Goal: Information Seeking & Learning: Compare options

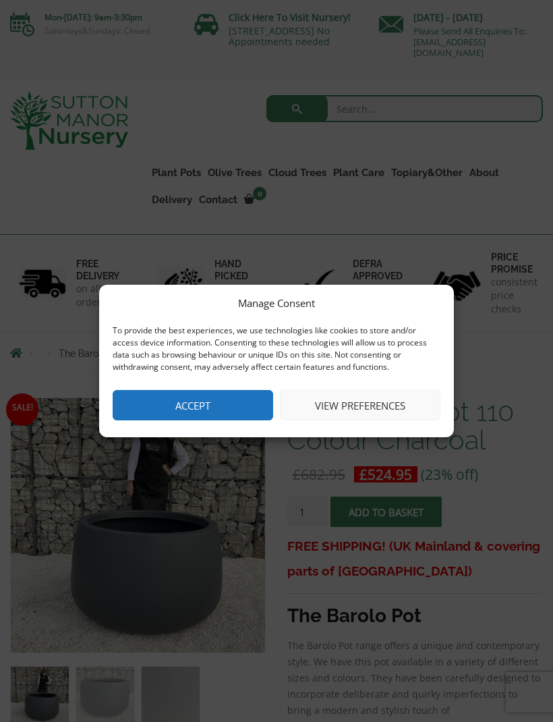
click at [368, 398] on button "View preferences" at bounding box center [360, 405] width 161 height 30
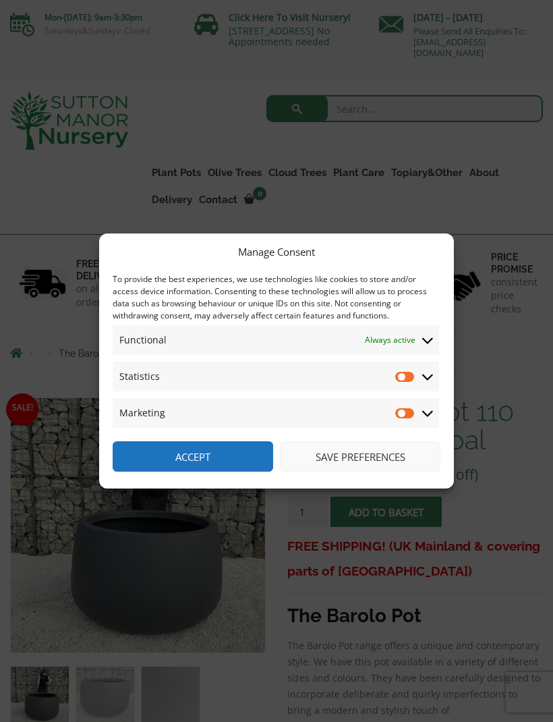
click at [408, 378] on input "Statistics" at bounding box center [405, 376] width 20 height 13
click at [415, 377] on input "Statistics" at bounding box center [405, 376] width 20 height 13
checkbox input "false"
click at [220, 451] on button "Accept" at bounding box center [193, 456] width 161 height 30
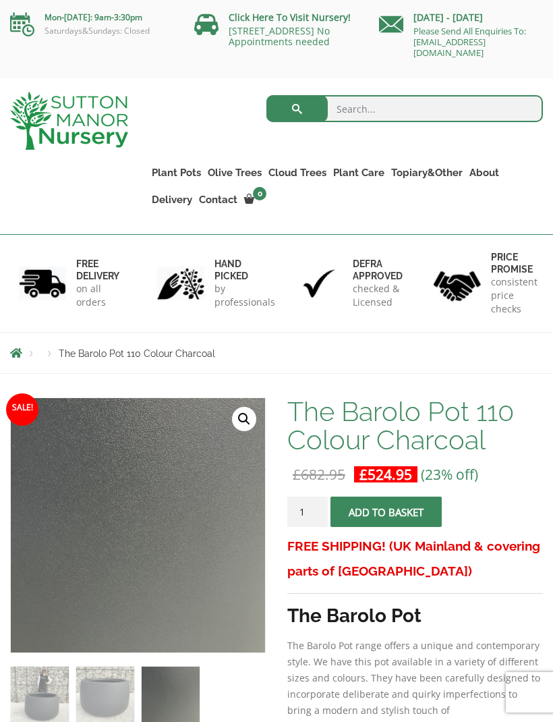
click at [0, 0] on link "Fibre Clay Pots" at bounding box center [0, 0] width 0 height 0
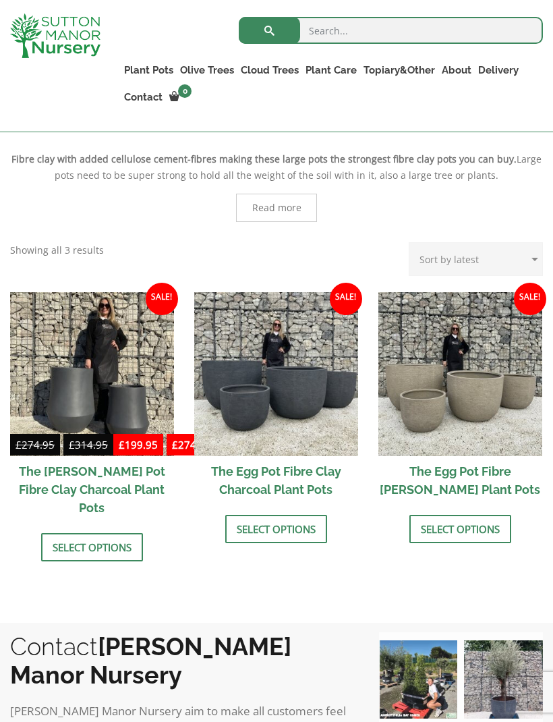
scroll to position [299, 0]
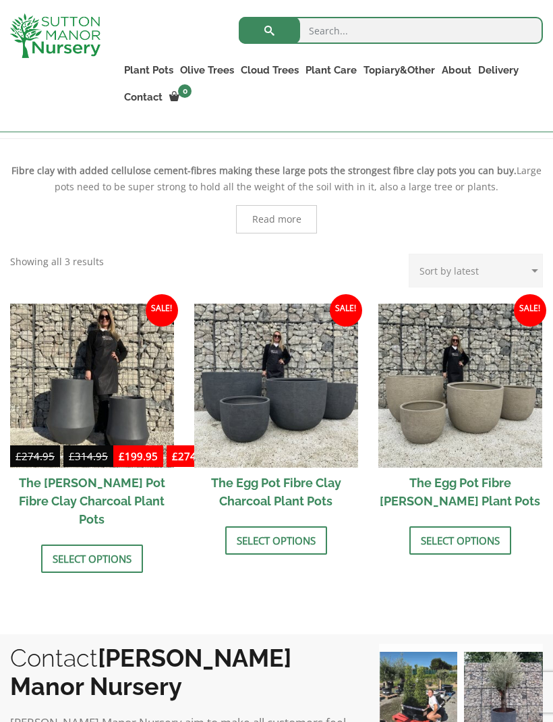
click at [276, 416] on img at bounding box center [276, 386] width 164 height 164
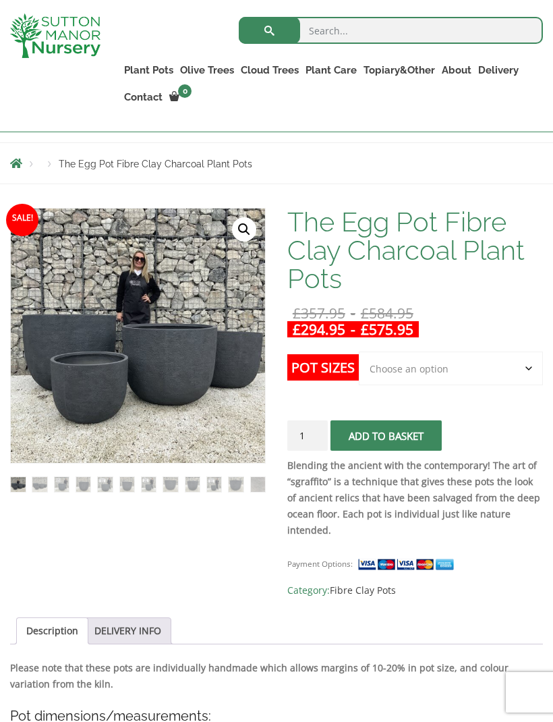
scroll to position [158, 0]
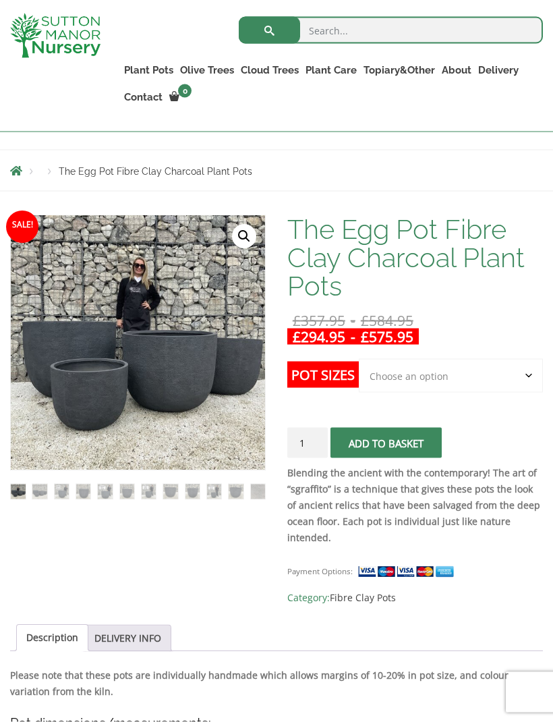
click at [528, 379] on select "Choose an option Click here to buy the 5th To Largest Pot In The Picture Click …" at bounding box center [451, 376] width 184 height 34
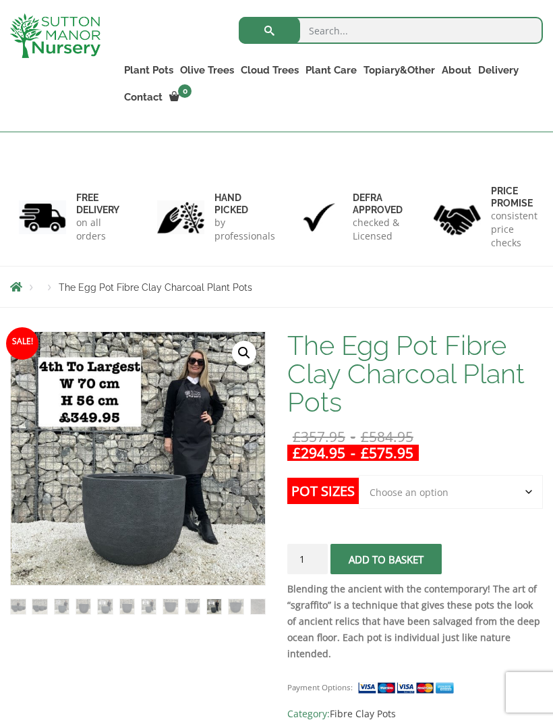
scroll to position [0, 0]
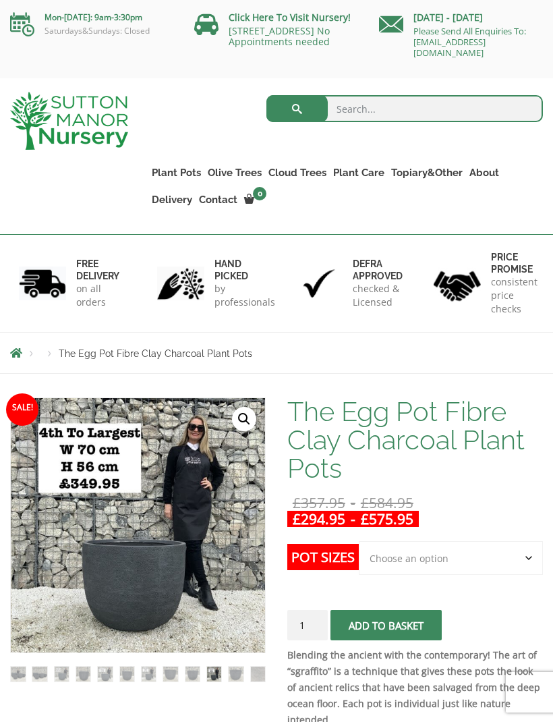
click at [0, 0] on link "The Amalfi Pots" at bounding box center [0, 0] width 0 height 0
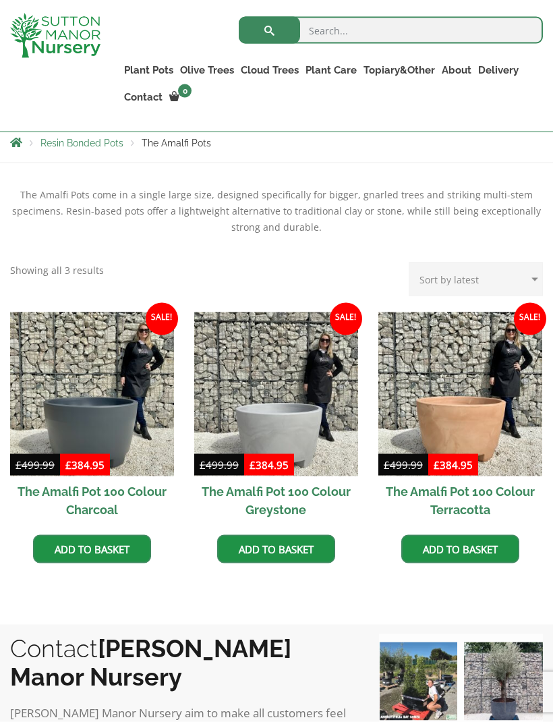
scroll to position [275, 0]
click at [300, 404] on img at bounding box center [276, 394] width 164 height 164
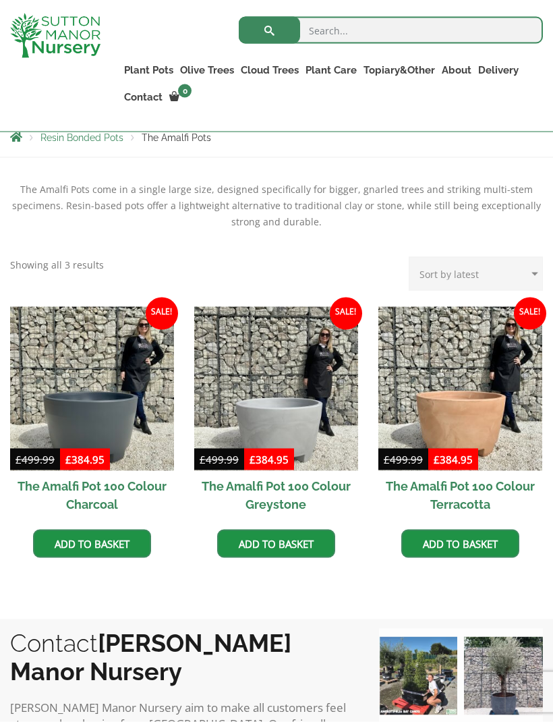
scroll to position [281, 0]
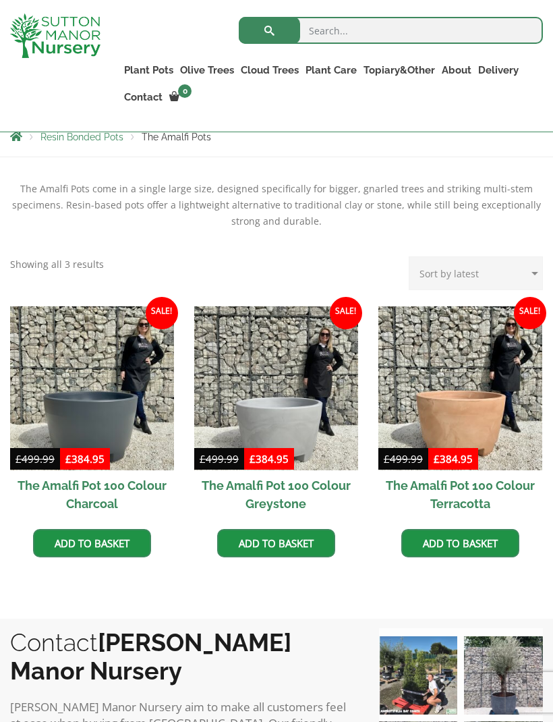
click at [107, 408] on img at bounding box center [92, 388] width 164 height 164
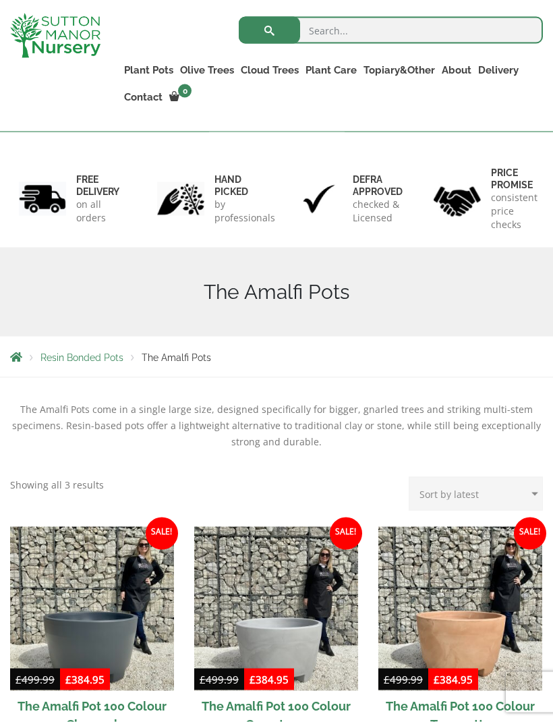
scroll to position [0, 0]
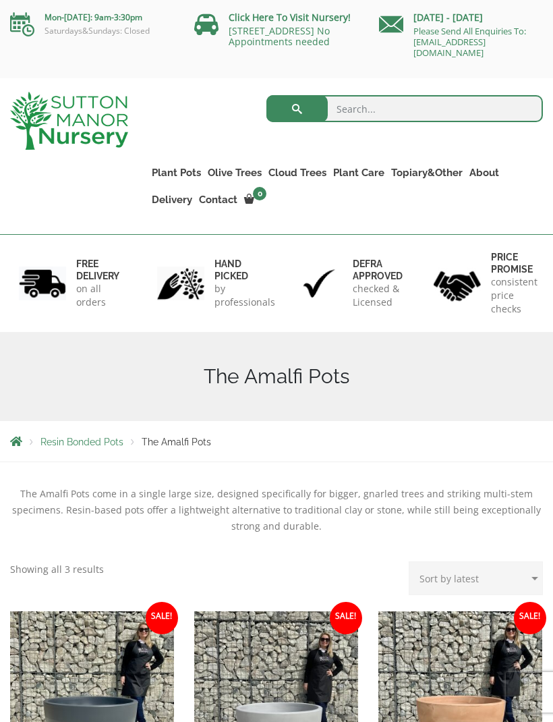
click at [0, 0] on link "The Milan Pots" at bounding box center [0, 0] width 0 height 0
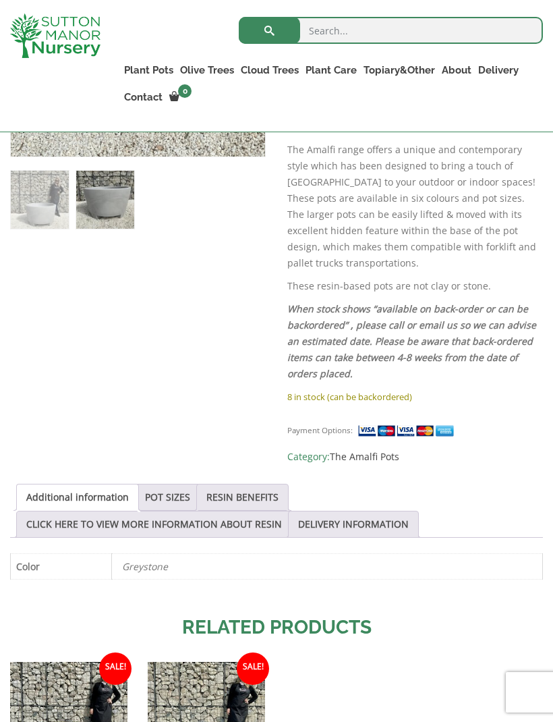
scroll to position [471, 0]
click at [171, 485] on link "POT SIZES" at bounding box center [167, 498] width 45 height 26
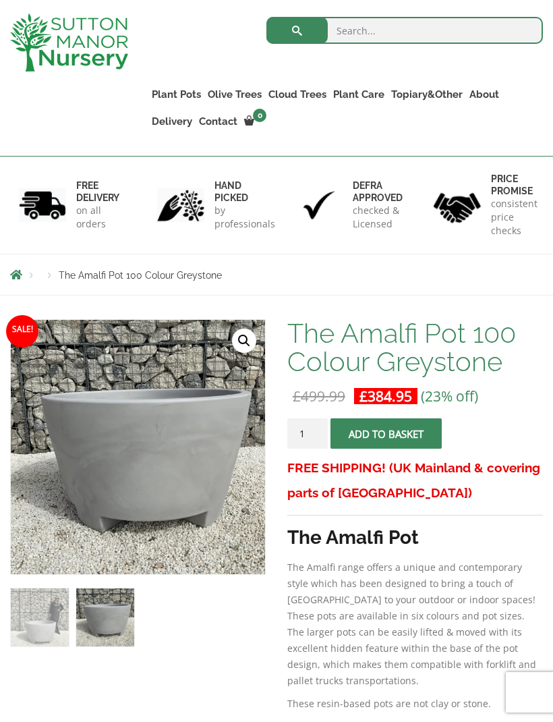
scroll to position [0, 0]
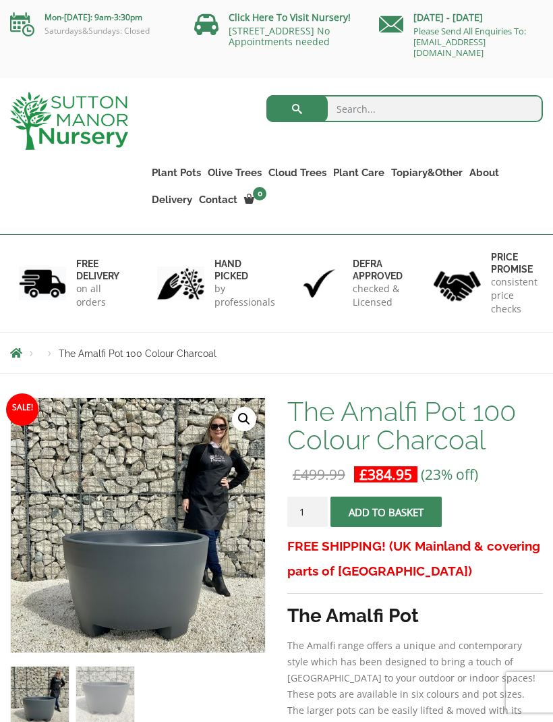
click at [244, 425] on link "🔍" at bounding box center [244, 419] width 24 height 24
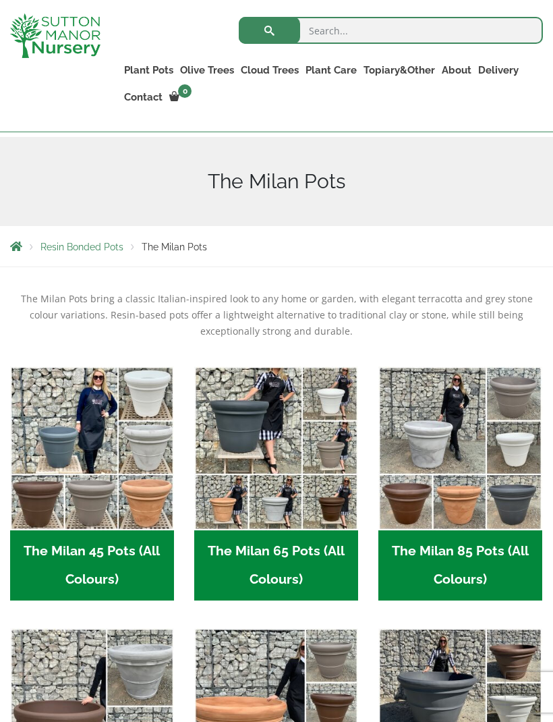
scroll to position [161, 0]
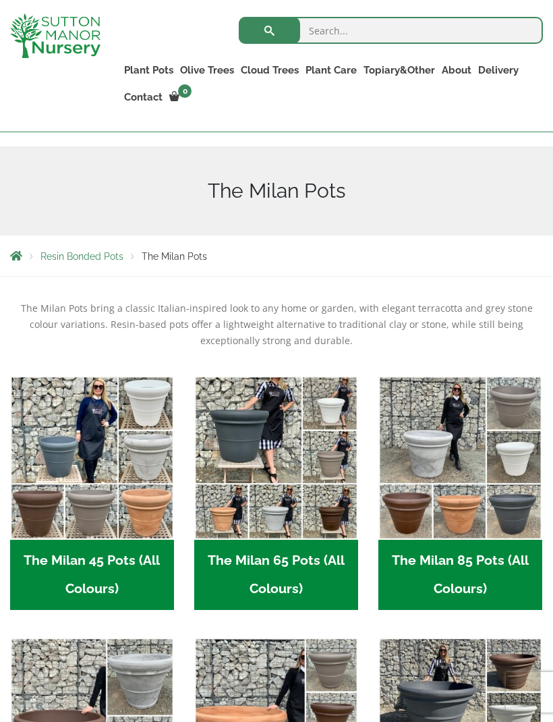
click at [0, 0] on link "The Capri Pots" at bounding box center [0, 0] width 0 height 0
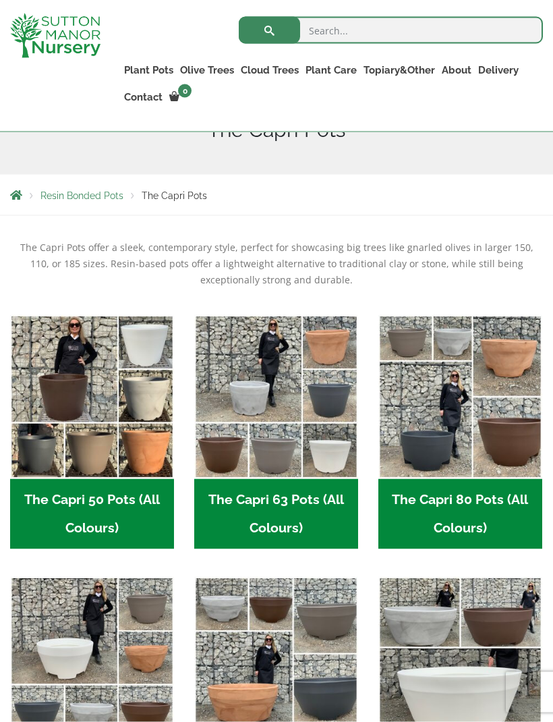
scroll to position [200, 0]
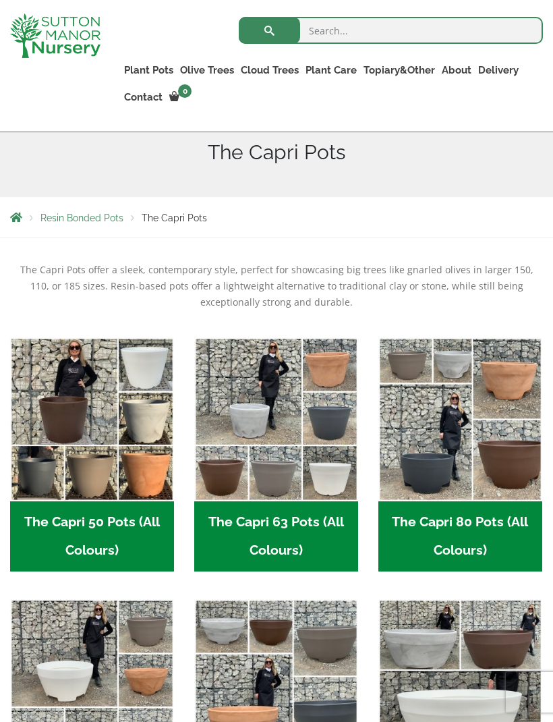
click at [427, 437] on img "Visit product category The Capri 80 Pots (All Colours)" at bounding box center [461, 419] width 164 height 164
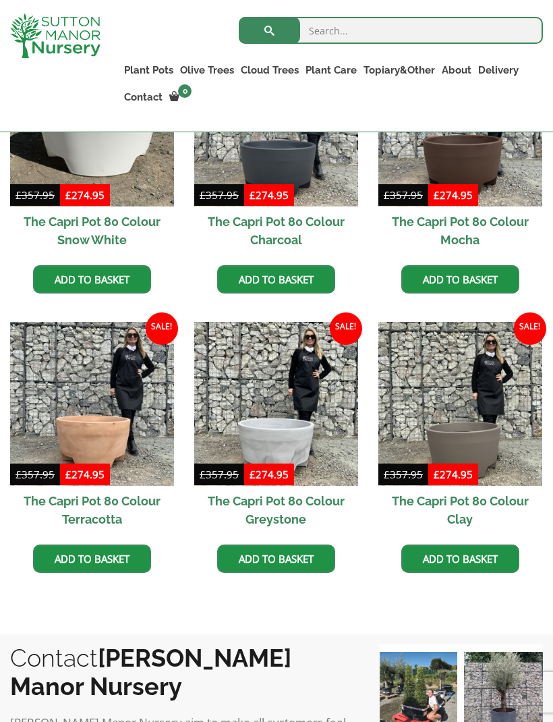
scroll to position [464, 0]
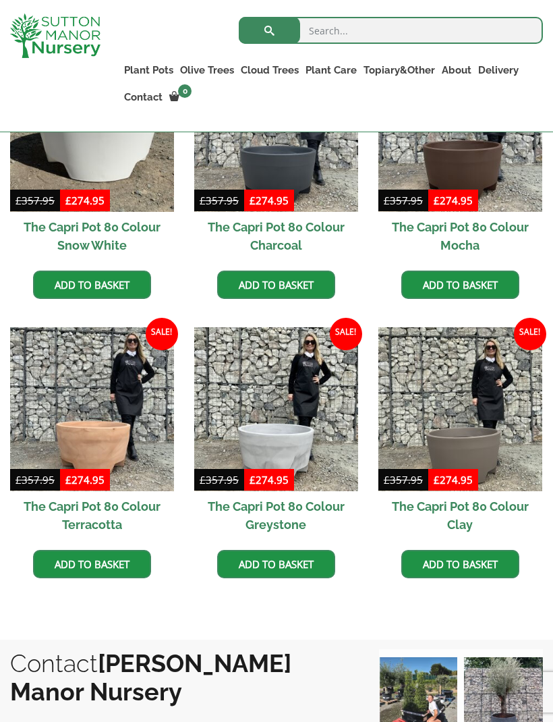
click at [465, 409] on img at bounding box center [461, 409] width 164 height 164
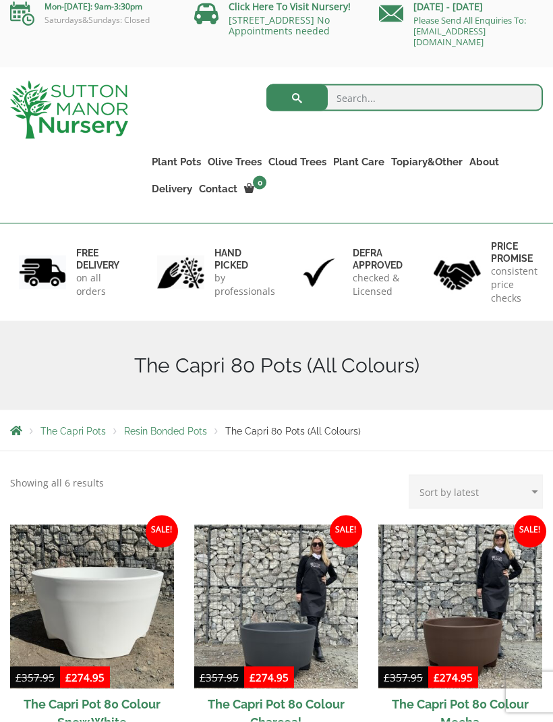
scroll to position [0, 0]
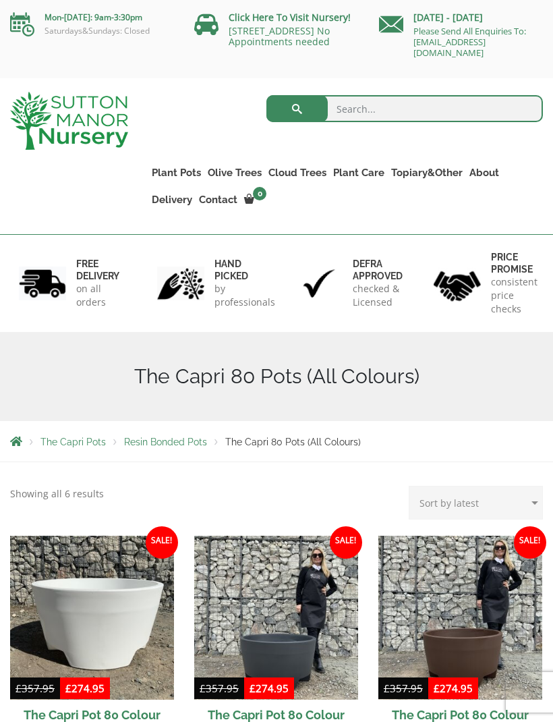
click at [0, 0] on link "The Brunello Pots" at bounding box center [0, 0] width 0 height 0
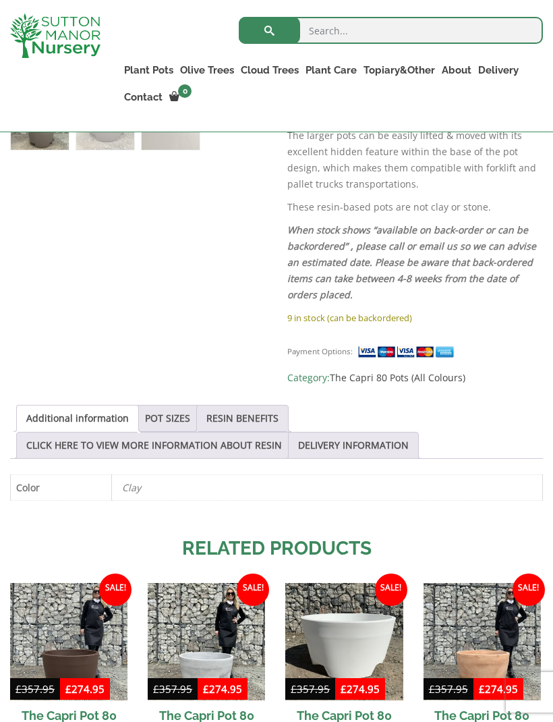
scroll to position [546, 0]
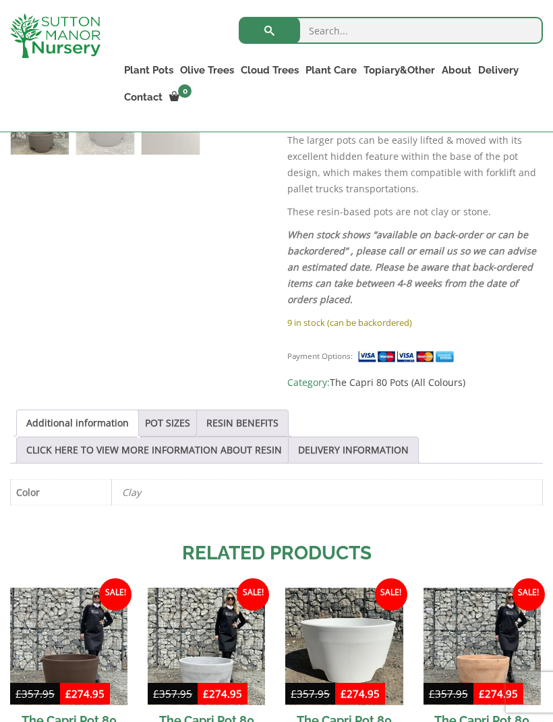
click at [171, 410] on link "POT SIZES" at bounding box center [167, 423] width 45 height 26
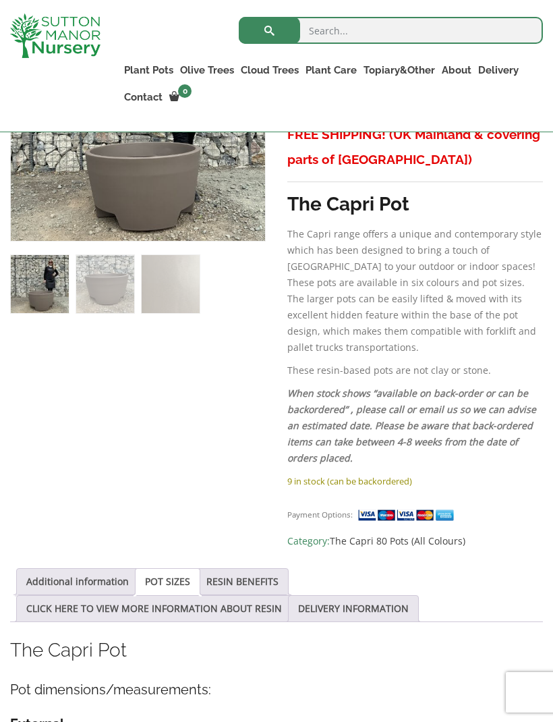
scroll to position [383, 0]
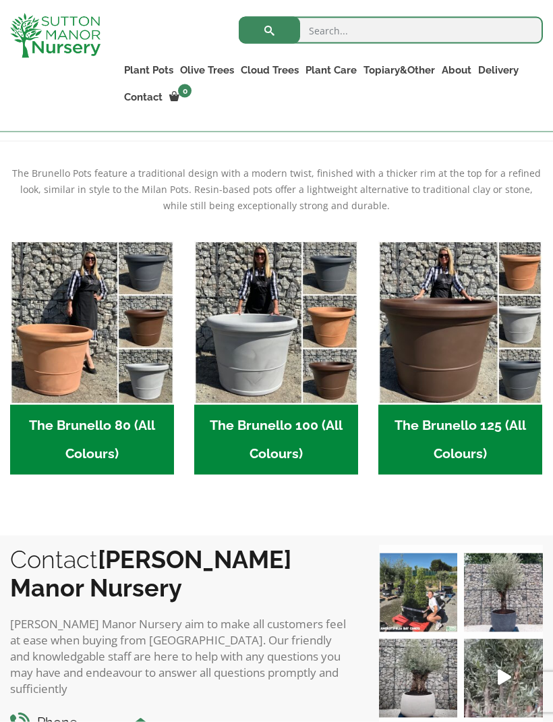
scroll to position [298, 0]
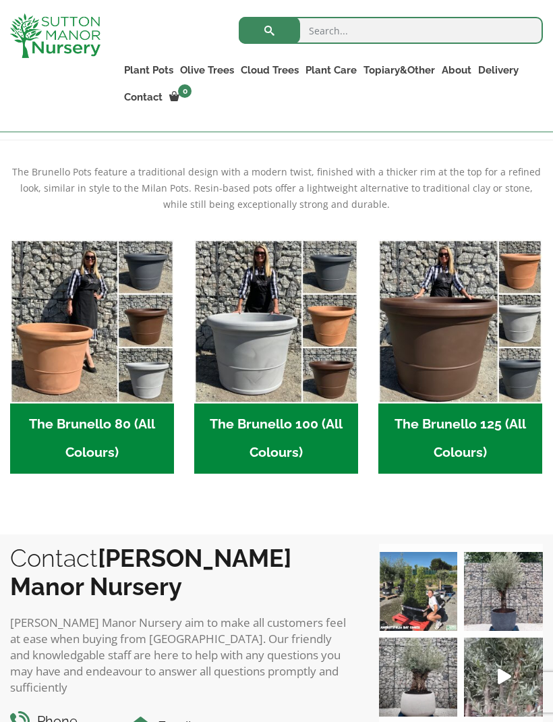
click at [262, 344] on img "Visit product category The Brunello 100 (All Colours)" at bounding box center [276, 322] width 164 height 164
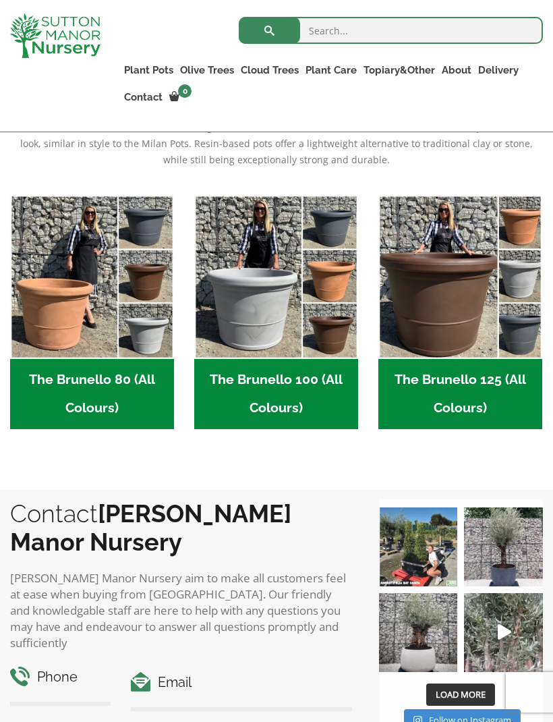
click at [0, 0] on link "The Venice Cube Pots" at bounding box center [0, 0] width 0 height 0
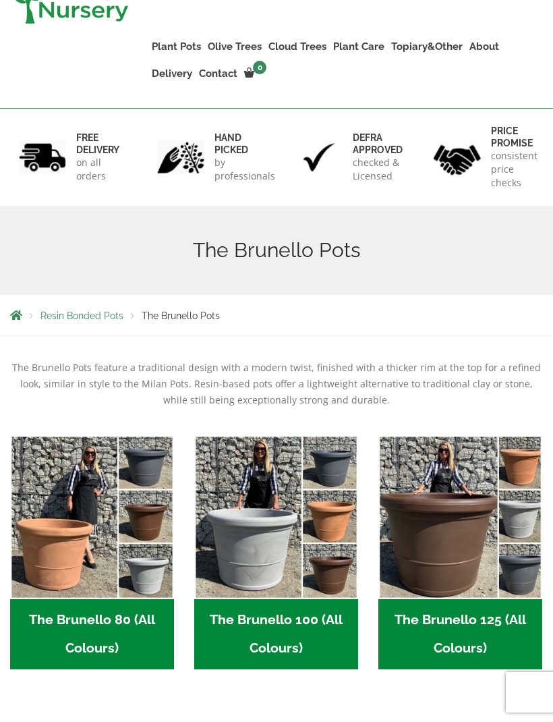
scroll to position [0, 0]
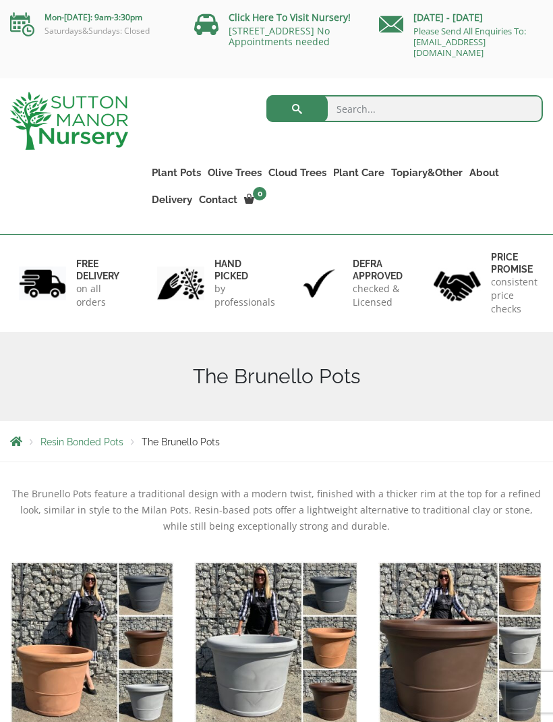
click at [0, 0] on link "The Barolo Pots" at bounding box center [0, 0] width 0 height 0
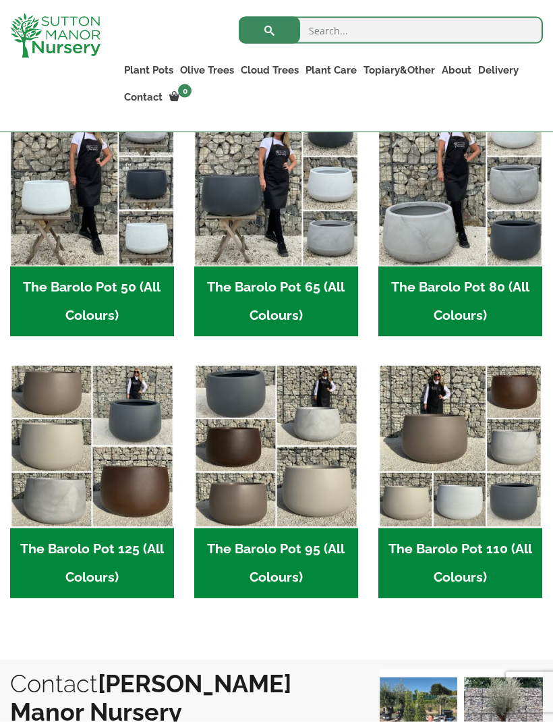
scroll to position [435, 0]
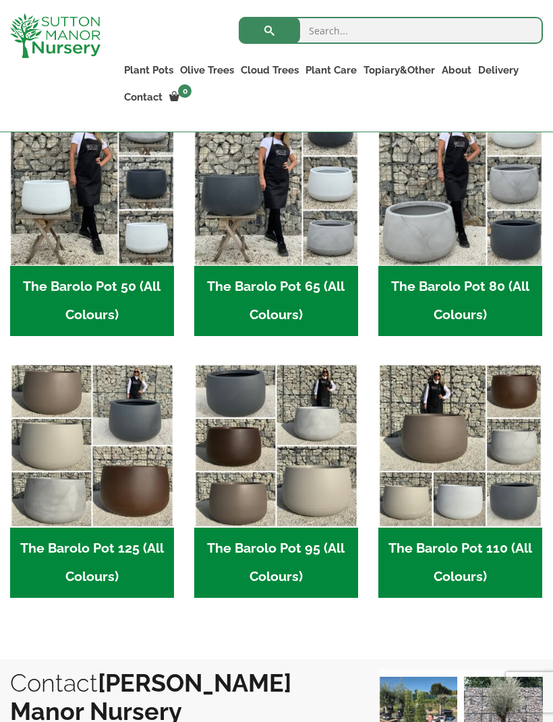
click at [281, 432] on img "Visit product category The Barolo Pot 95 (All Colours)" at bounding box center [276, 446] width 164 height 164
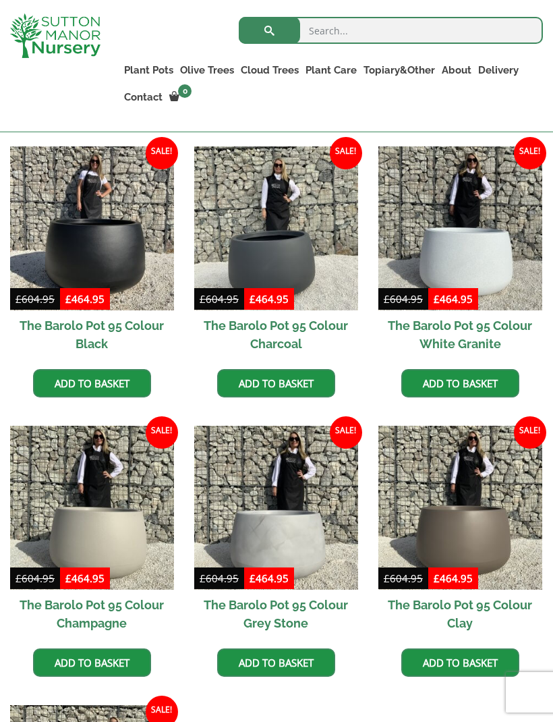
scroll to position [364, 0]
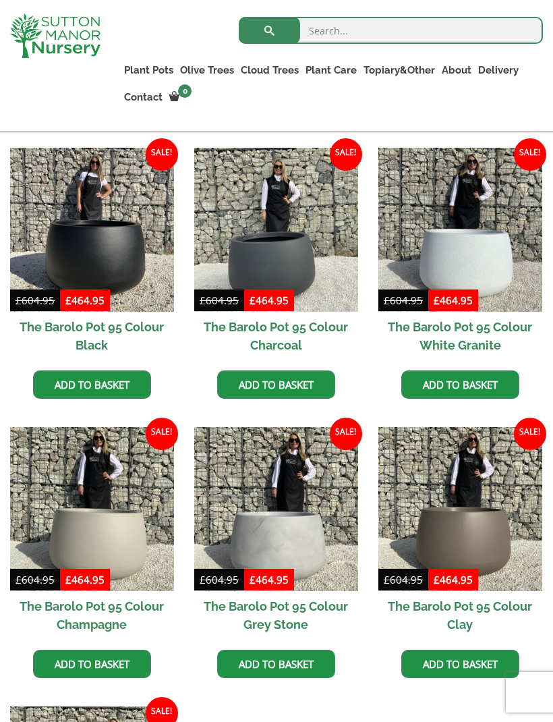
click at [468, 520] on img at bounding box center [461, 509] width 164 height 164
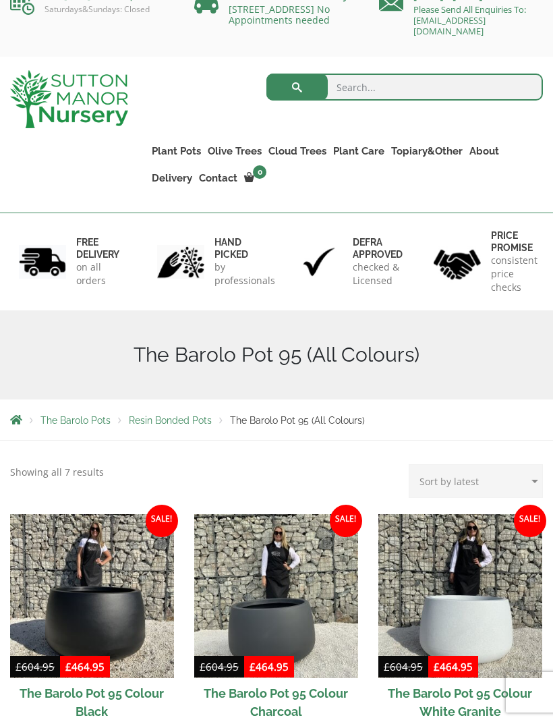
scroll to position [0, 0]
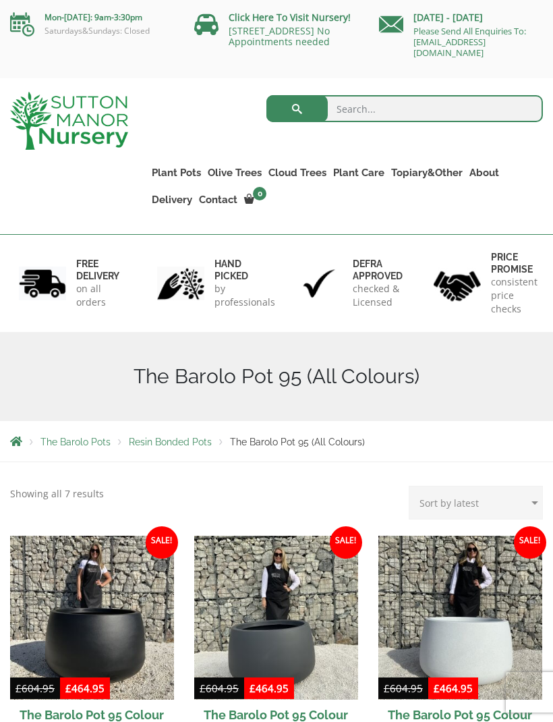
click at [0, 0] on link "The Rome Bowl" at bounding box center [0, 0] width 0 height 0
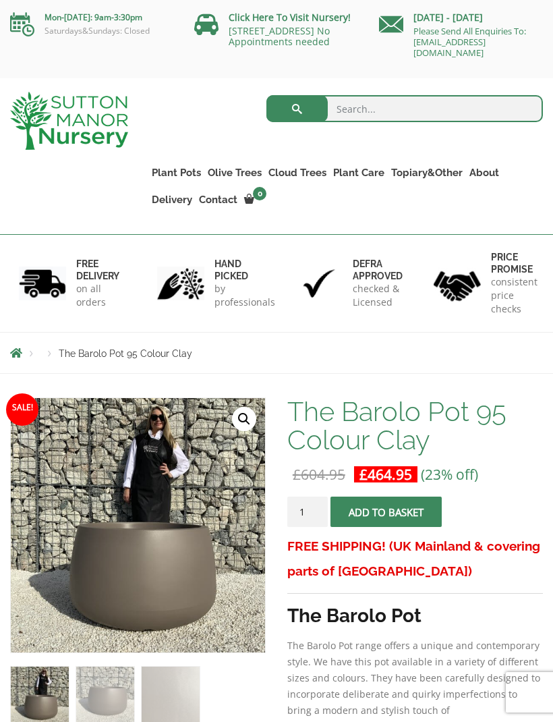
click at [186, 579] on img at bounding box center [348, 735] width 675 height 675
click at [240, 414] on link "🔍" at bounding box center [244, 419] width 24 height 24
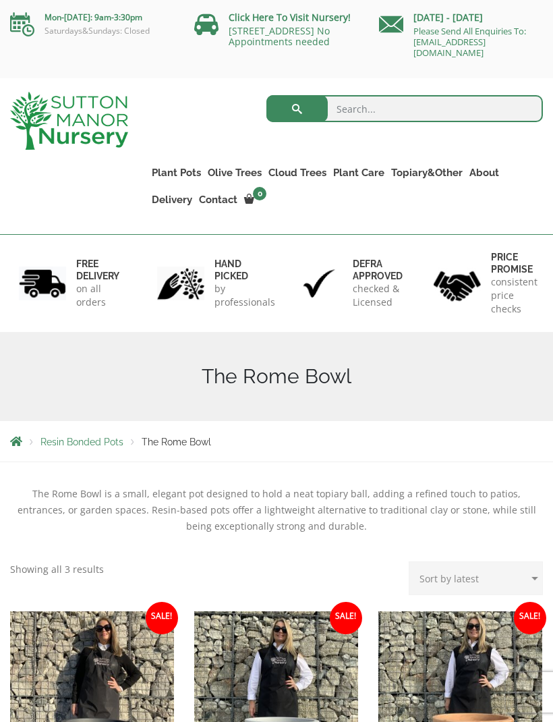
click at [0, 0] on link "The Olive Jar" at bounding box center [0, 0] width 0 height 0
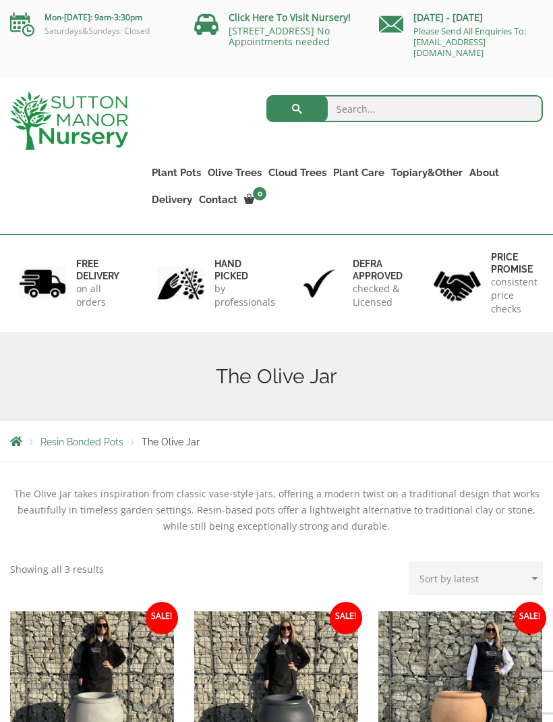
click at [0, 0] on link "The Sicilian Pots" at bounding box center [0, 0] width 0 height 0
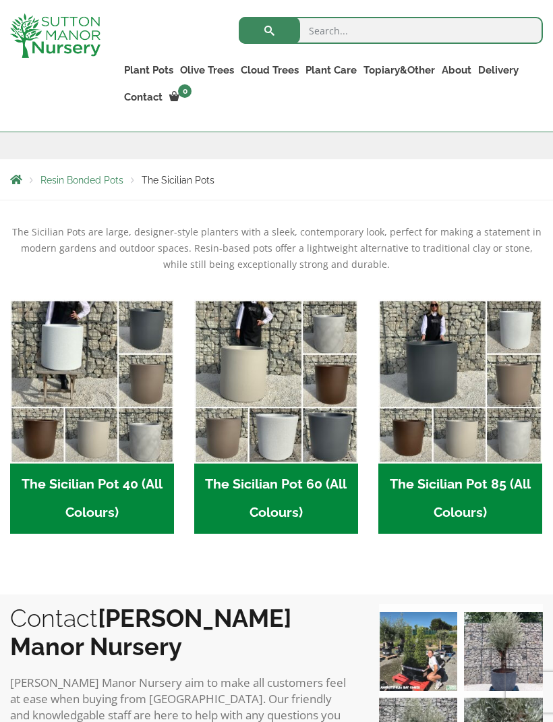
scroll to position [233, 0]
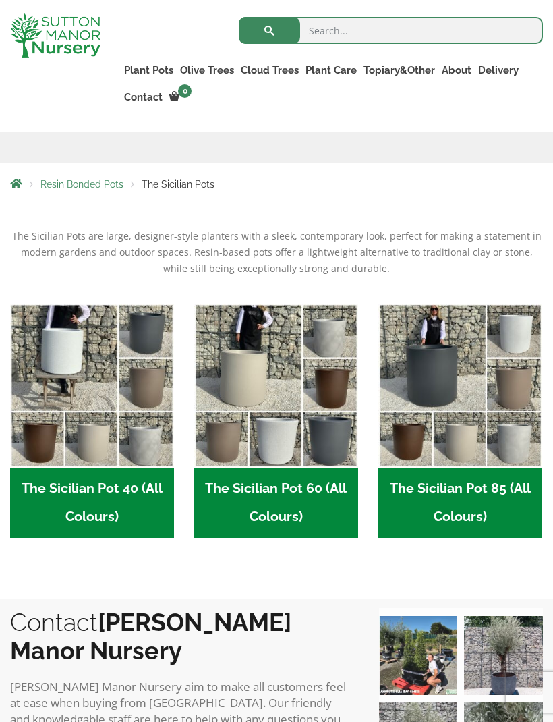
click at [445, 379] on img "Visit product category The Sicilian Pot 85 (All Colours)" at bounding box center [461, 386] width 164 height 164
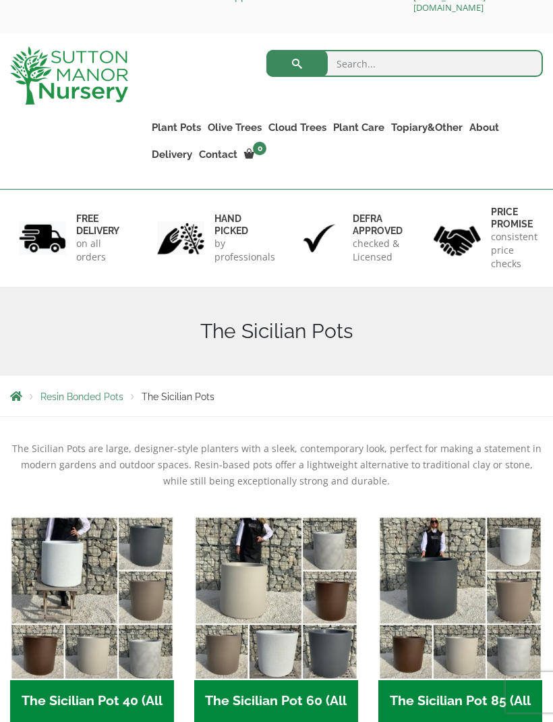
scroll to position [0, 0]
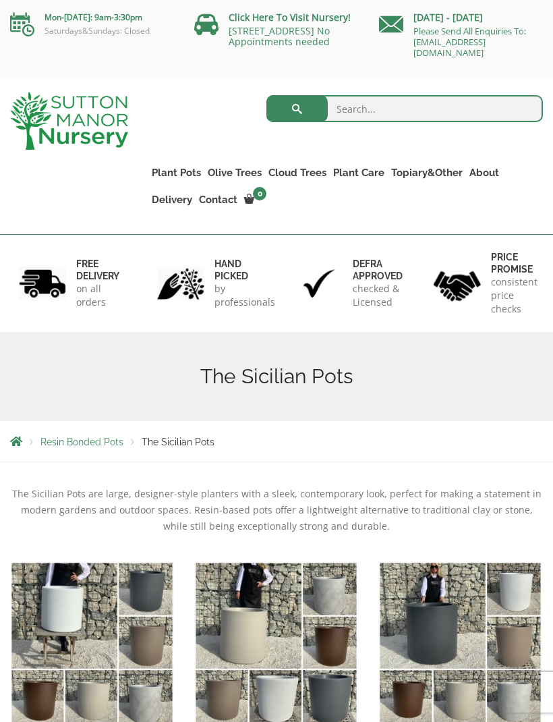
click at [0, 0] on link "The Mediterranean Pots" at bounding box center [0, 0] width 0 height 0
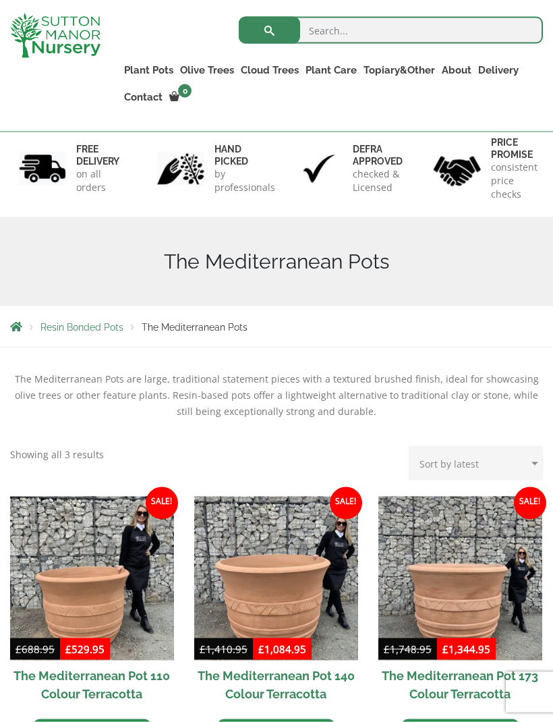
scroll to position [91, 0]
click at [0, 0] on link "The San Marino Pots" at bounding box center [0, 0] width 0 height 0
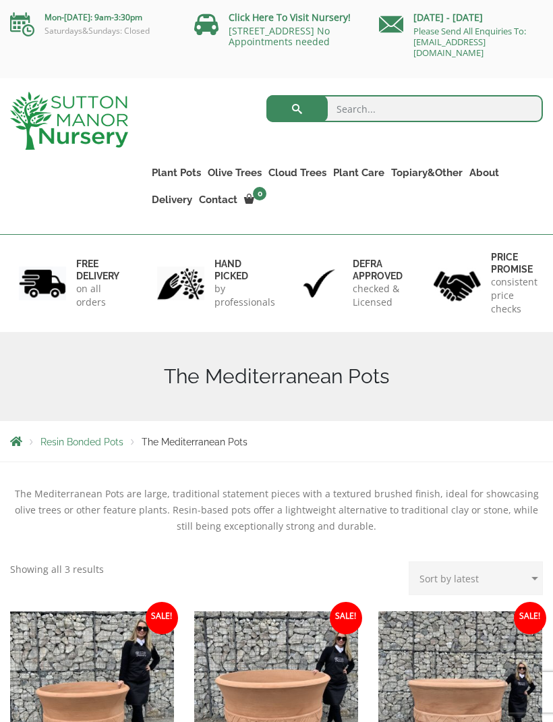
click at [0, 0] on link "The Olive Jar" at bounding box center [0, 0] width 0 height 0
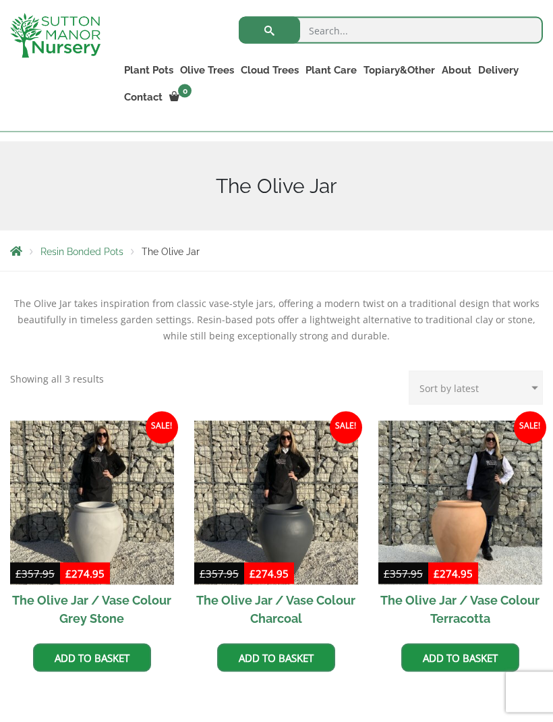
scroll to position [166, 0]
click at [0, 0] on link "The Pompei Pots" at bounding box center [0, 0] width 0 height 0
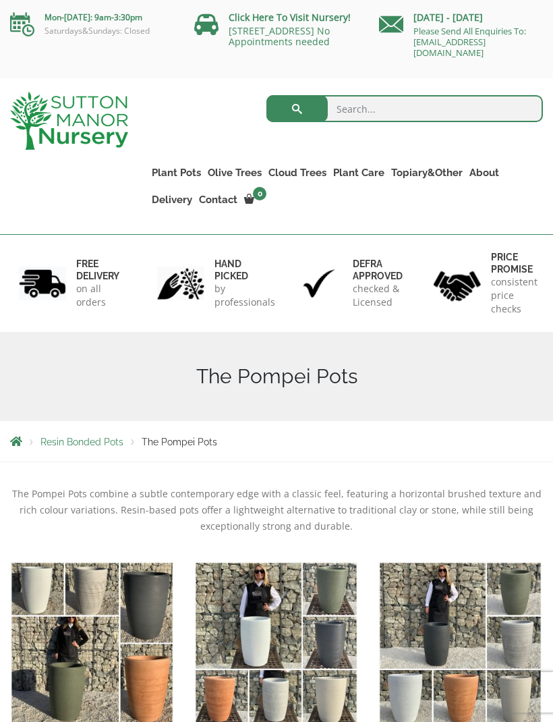
click at [0, 0] on link "The Pisa Pot 80 (All Colours)" at bounding box center [0, 0] width 0 height 0
click at [0, 0] on link "The Alfresco Pots" at bounding box center [0, 0] width 0 height 0
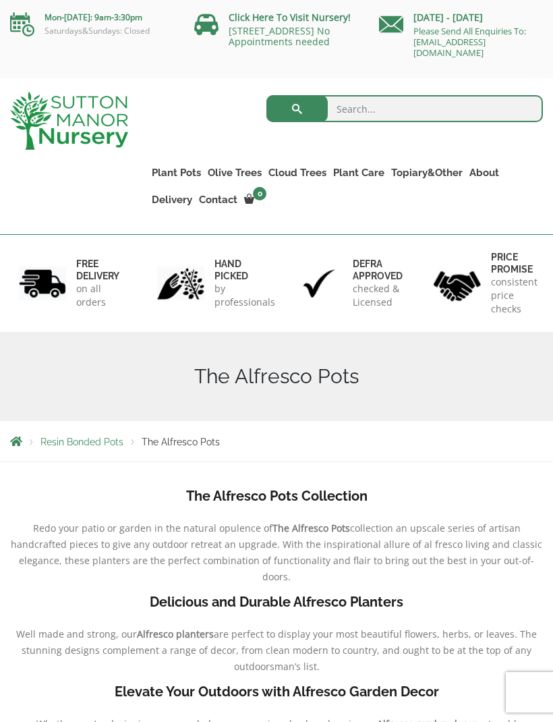
click at [0, 0] on link "The Como Rectangle 90 (Colours)" at bounding box center [0, 0] width 0 height 0
click at [0, 0] on link "The Barolo Pots" at bounding box center [0, 0] width 0 height 0
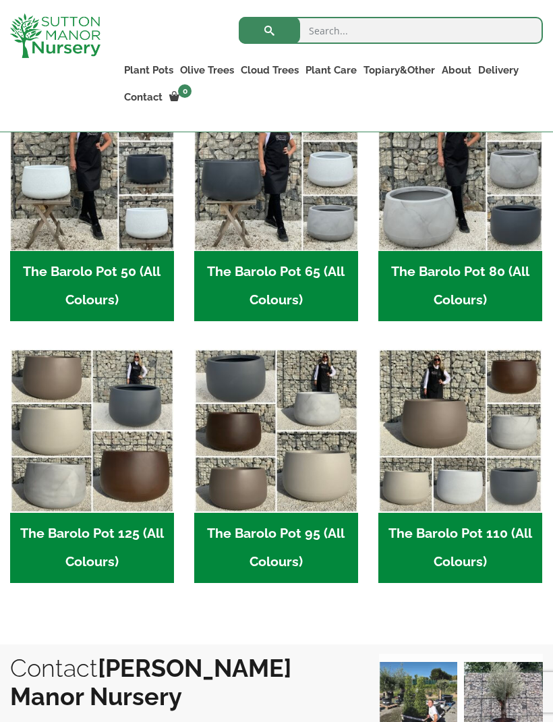
scroll to position [486, 0]
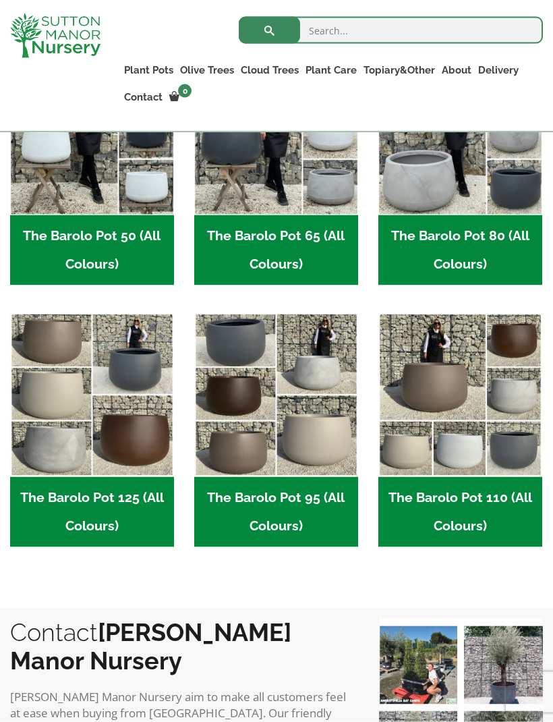
click at [278, 499] on h2 "The Barolo Pot 95 (All Colours) (7)" at bounding box center [276, 512] width 164 height 70
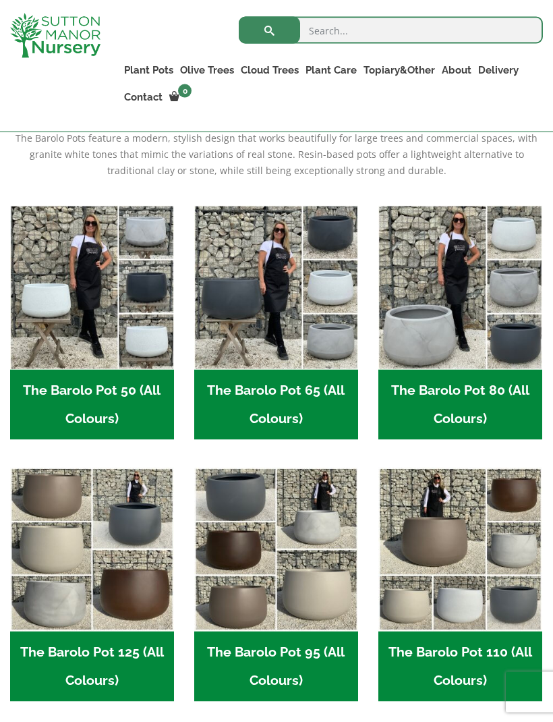
scroll to position [0, 0]
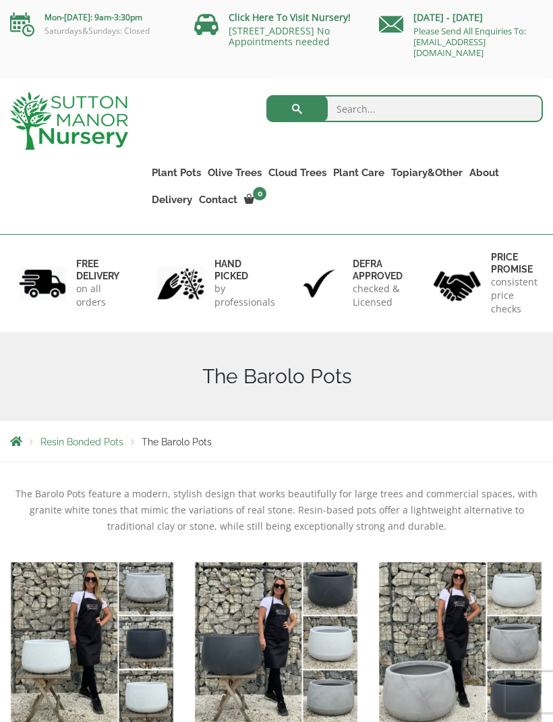
click at [0, 0] on link "The Old Stone Pots" at bounding box center [0, 0] width 0 height 0
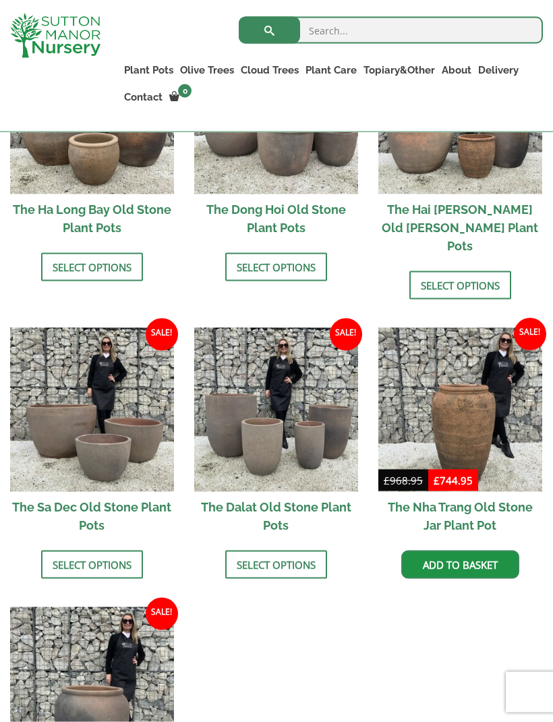
scroll to position [628, 0]
click at [83, 372] on img at bounding box center [92, 409] width 164 height 164
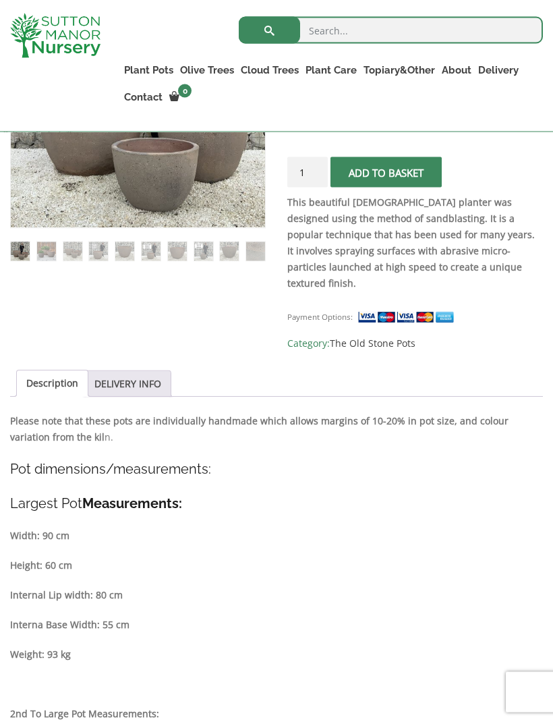
scroll to position [401, 0]
